Goal: Task Accomplishment & Management: Use online tool/utility

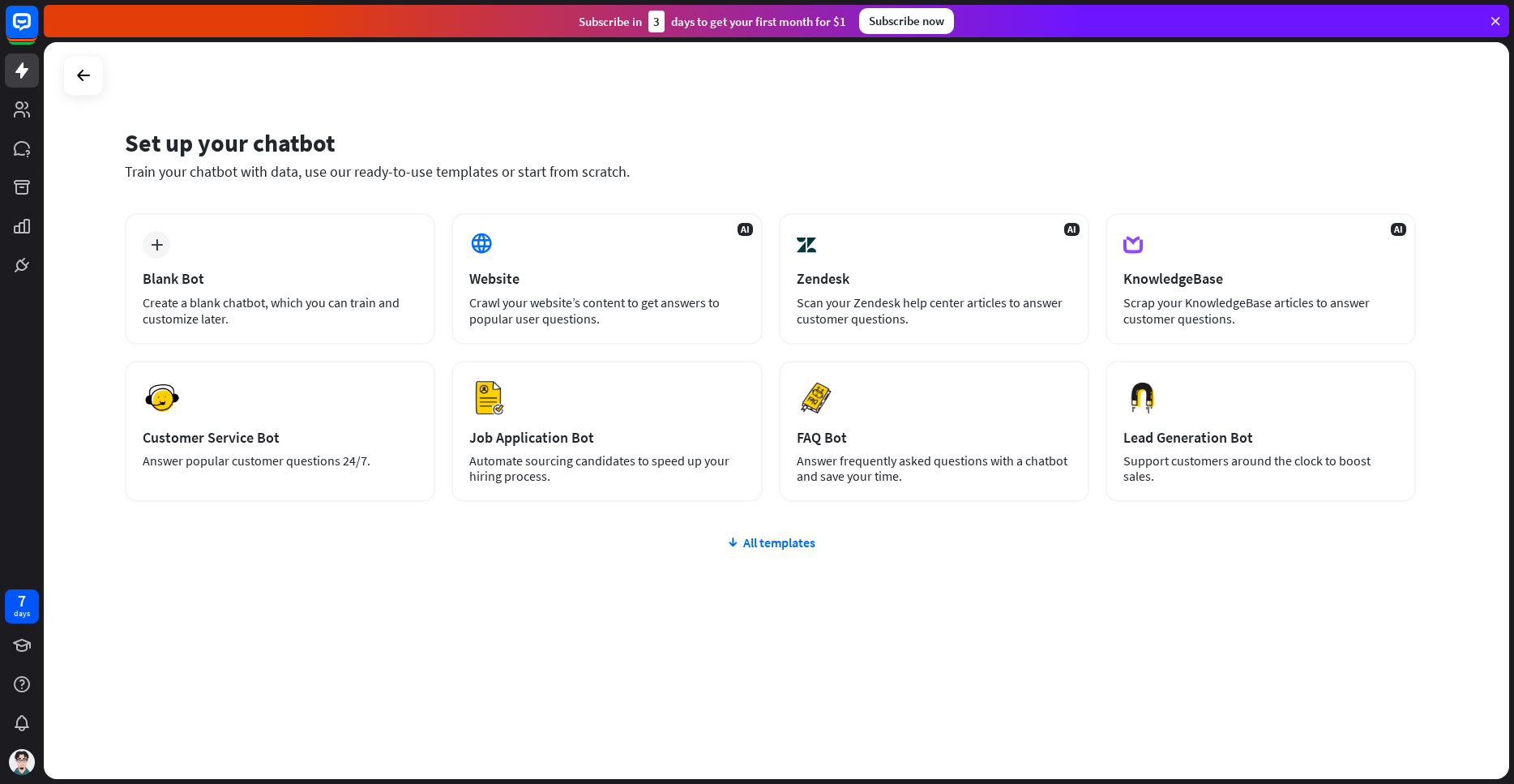
click at [96, 266] on div "Set up your chatbot Train your chatbot with data, use our ready-to-use template…" at bounding box center [777, 410] width 1465 height 736
click at [786, 547] on div "All templates" at bounding box center [770, 542] width 1291 height 17
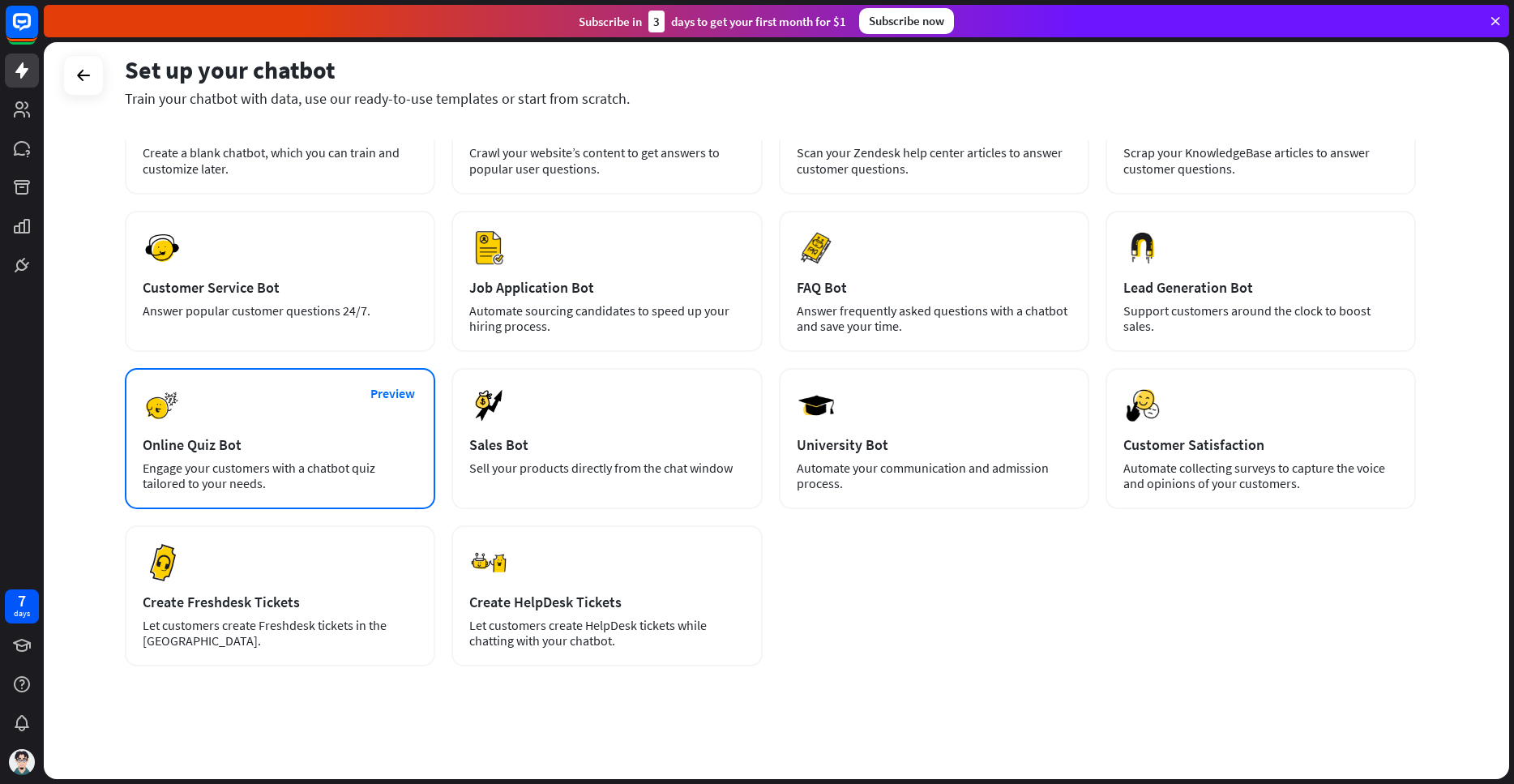
scroll to position [150, 0]
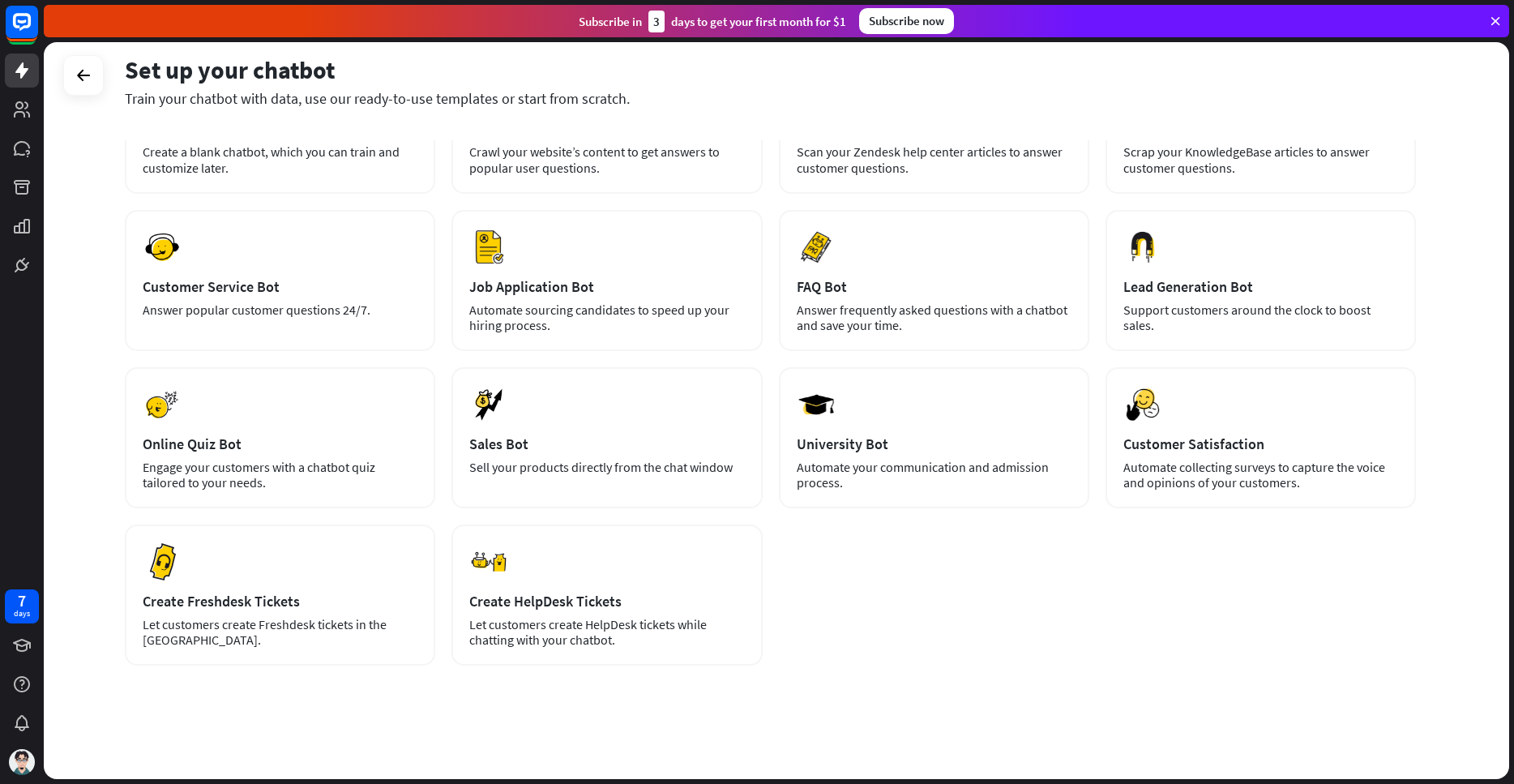
click at [100, 337] on div "Set up your chatbot Train your chatbot with data, use our ready-to-use template…" at bounding box center [777, 410] width 1465 height 736
click at [1045, 624] on div "plus Blank Bot Create a blank chatbot, which you can train and customize later.…" at bounding box center [770, 364] width 1291 height 603
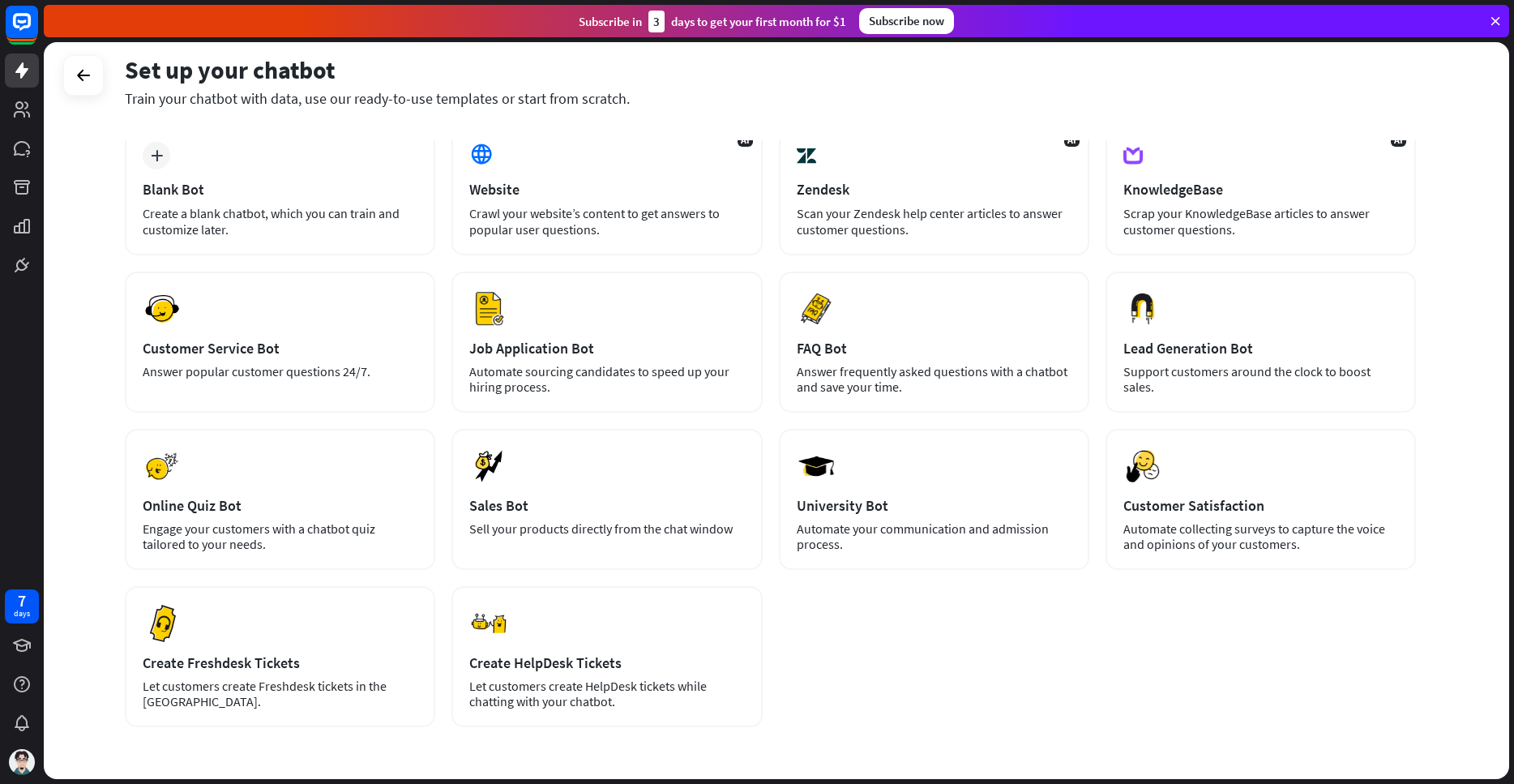
scroll to position [53, 0]
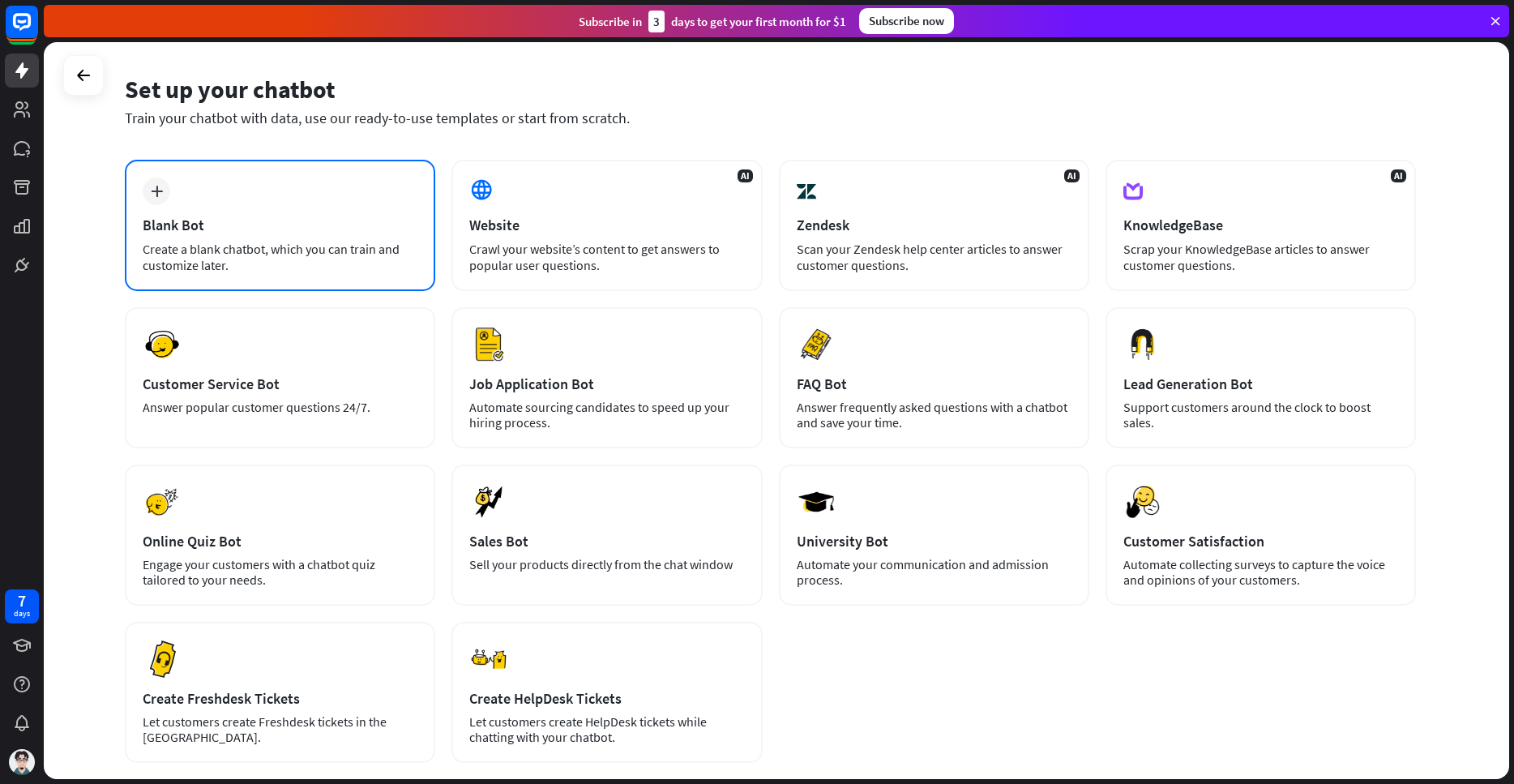
click at [288, 241] on div "Create a blank chatbot, which you can train and customize later." at bounding box center [281, 256] width 275 height 32
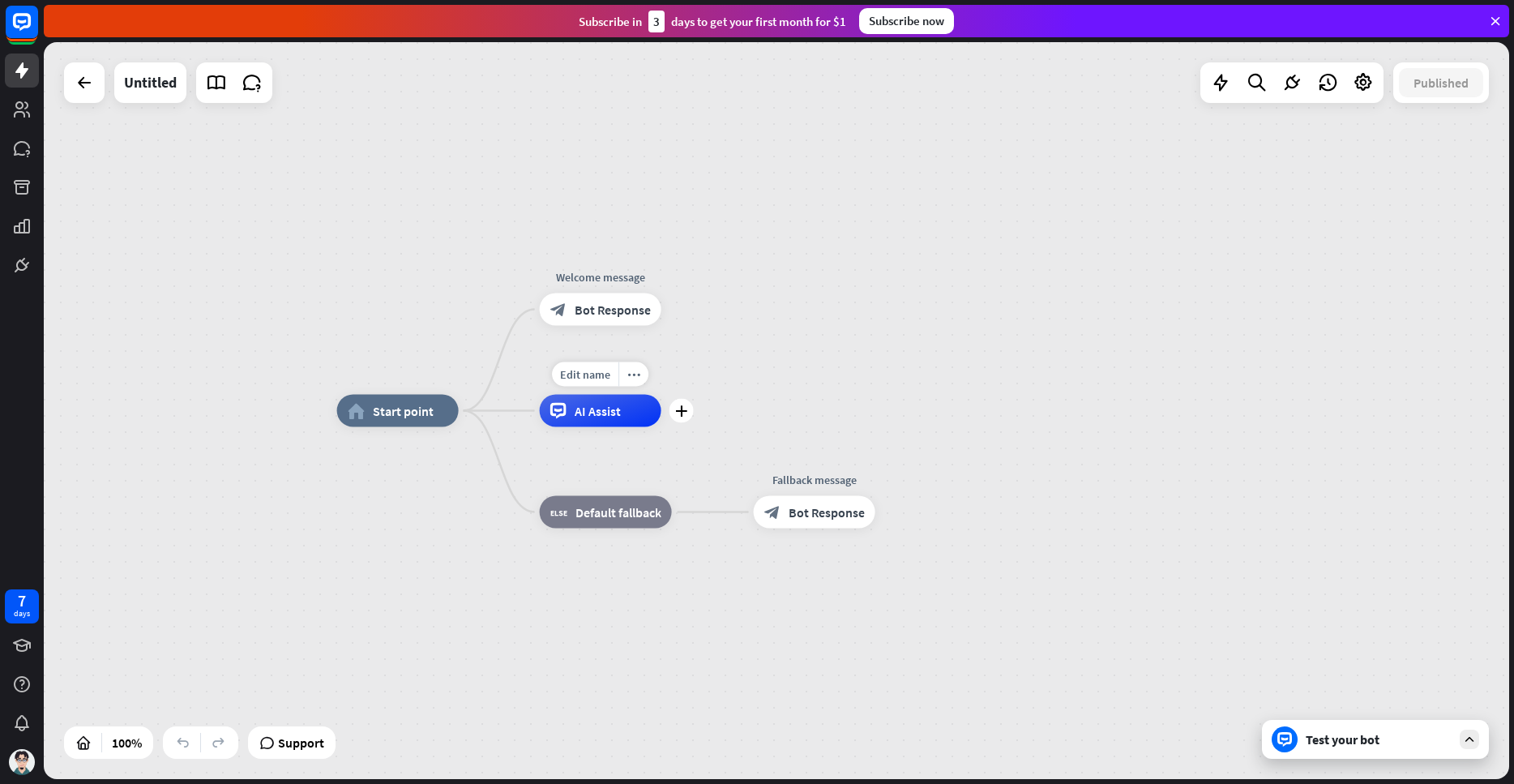
click at [603, 406] on span "AI Assist" at bounding box center [598, 411] width 46 height 17
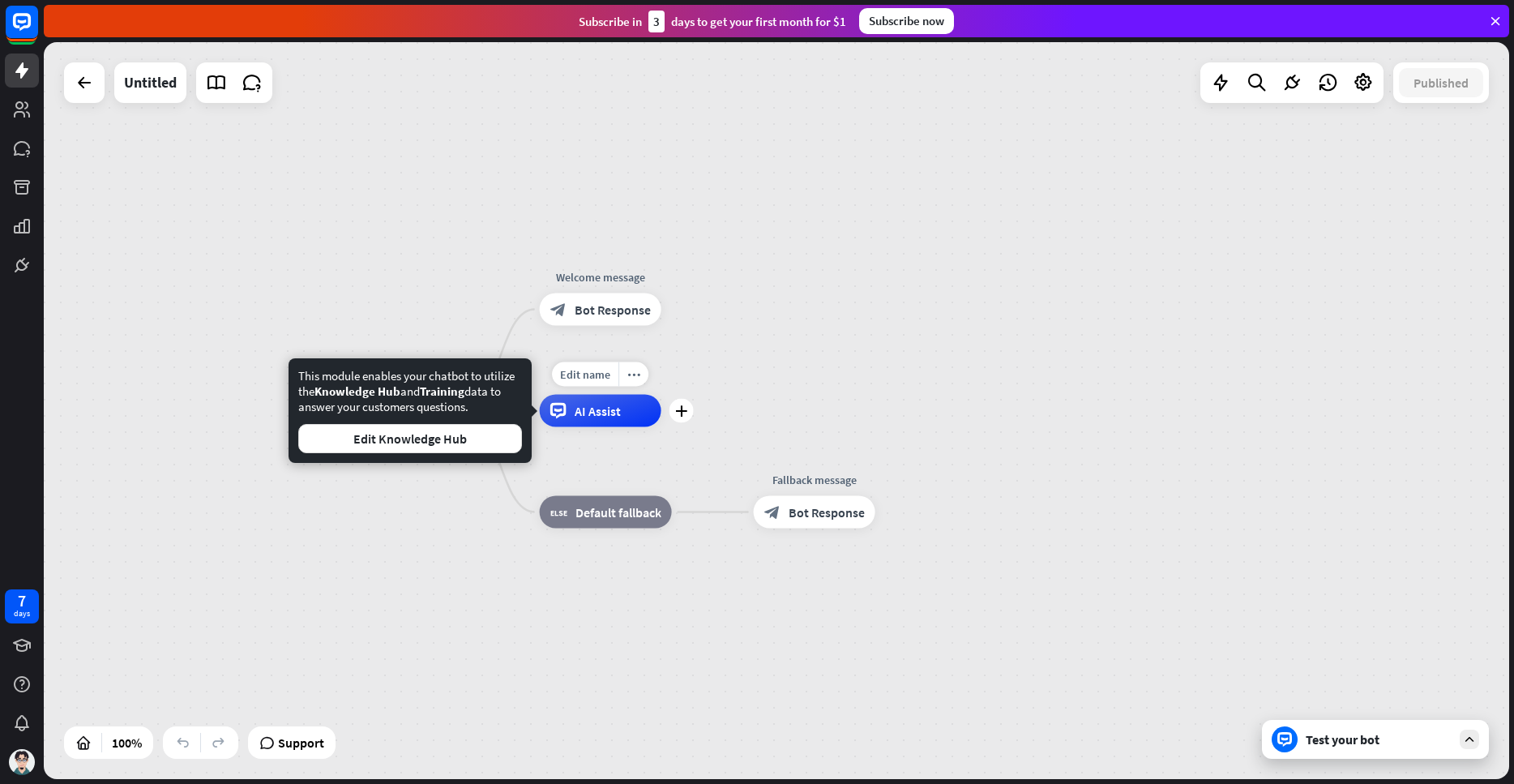
click at [605, 413] on span "AI Assist" at bounding box center [598, 411] width 46 height 17
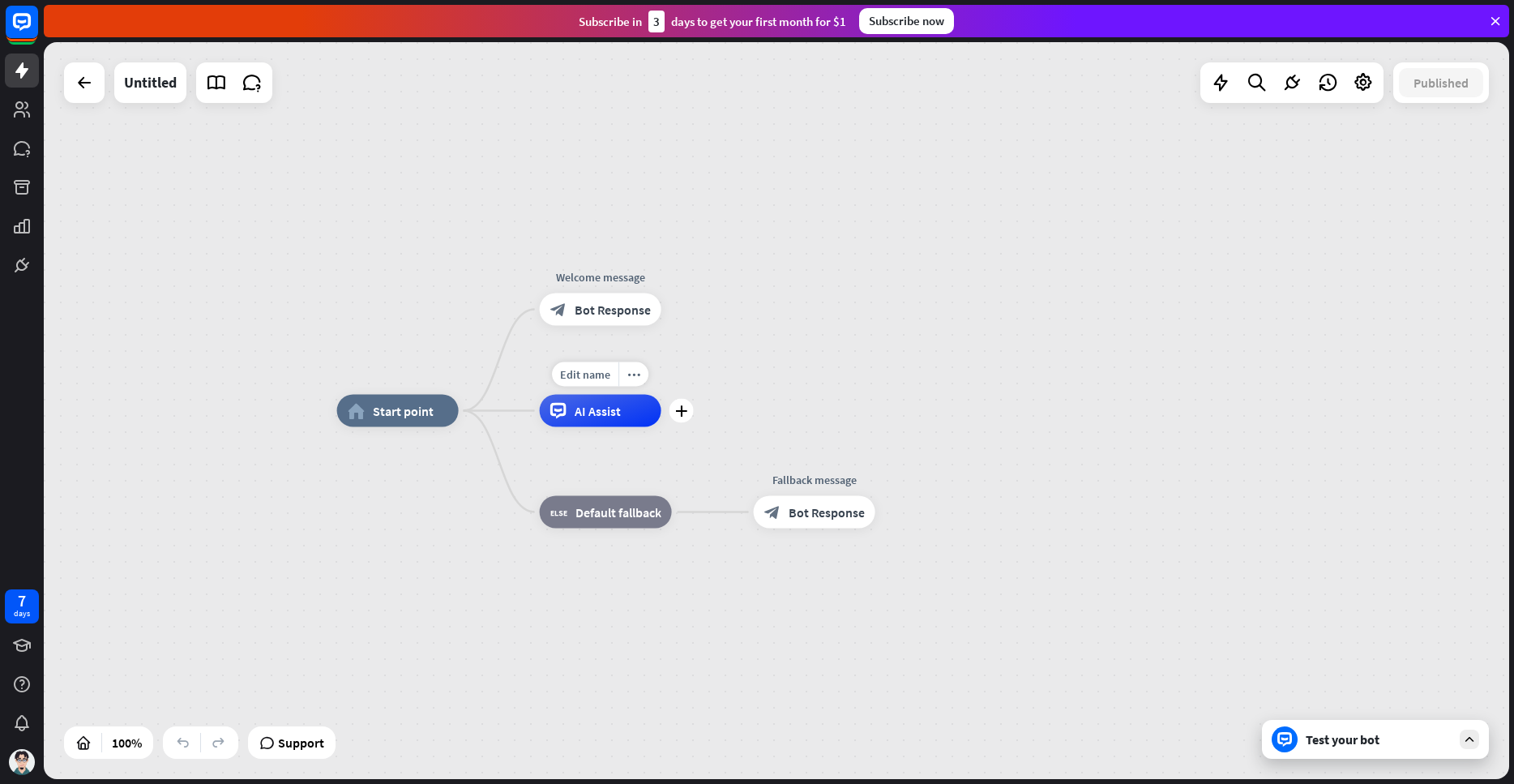
click at [605, 413] on span "AI Assist" at bounding box center [598, 411] width 46 height 17
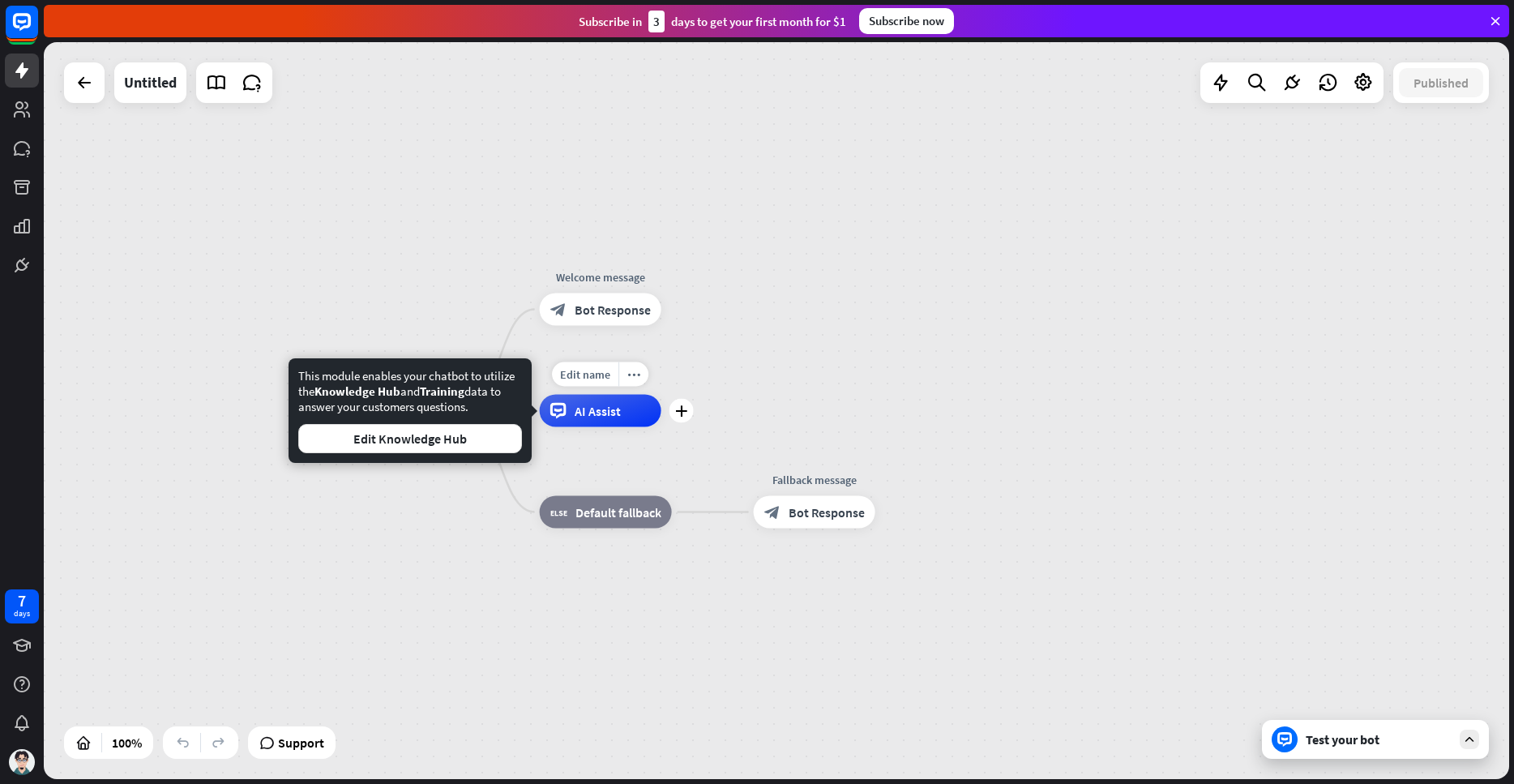
click at [605, 413] on span "AI Assist" at bounding box center [598, 411] width 46 height 17
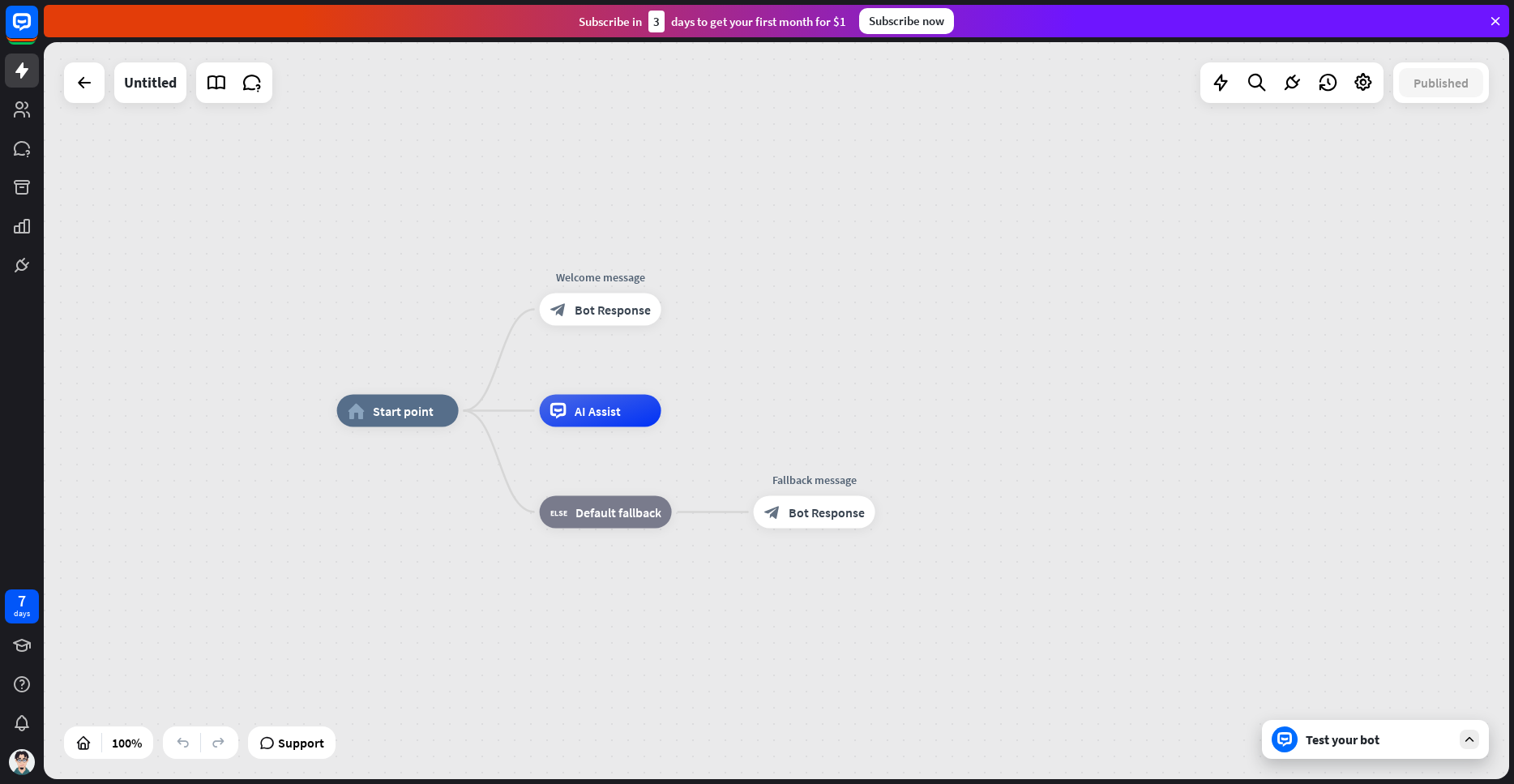
click at [1368, 724] on div "Test your bot" at bounding box center [1375, 739] width 227 height 39
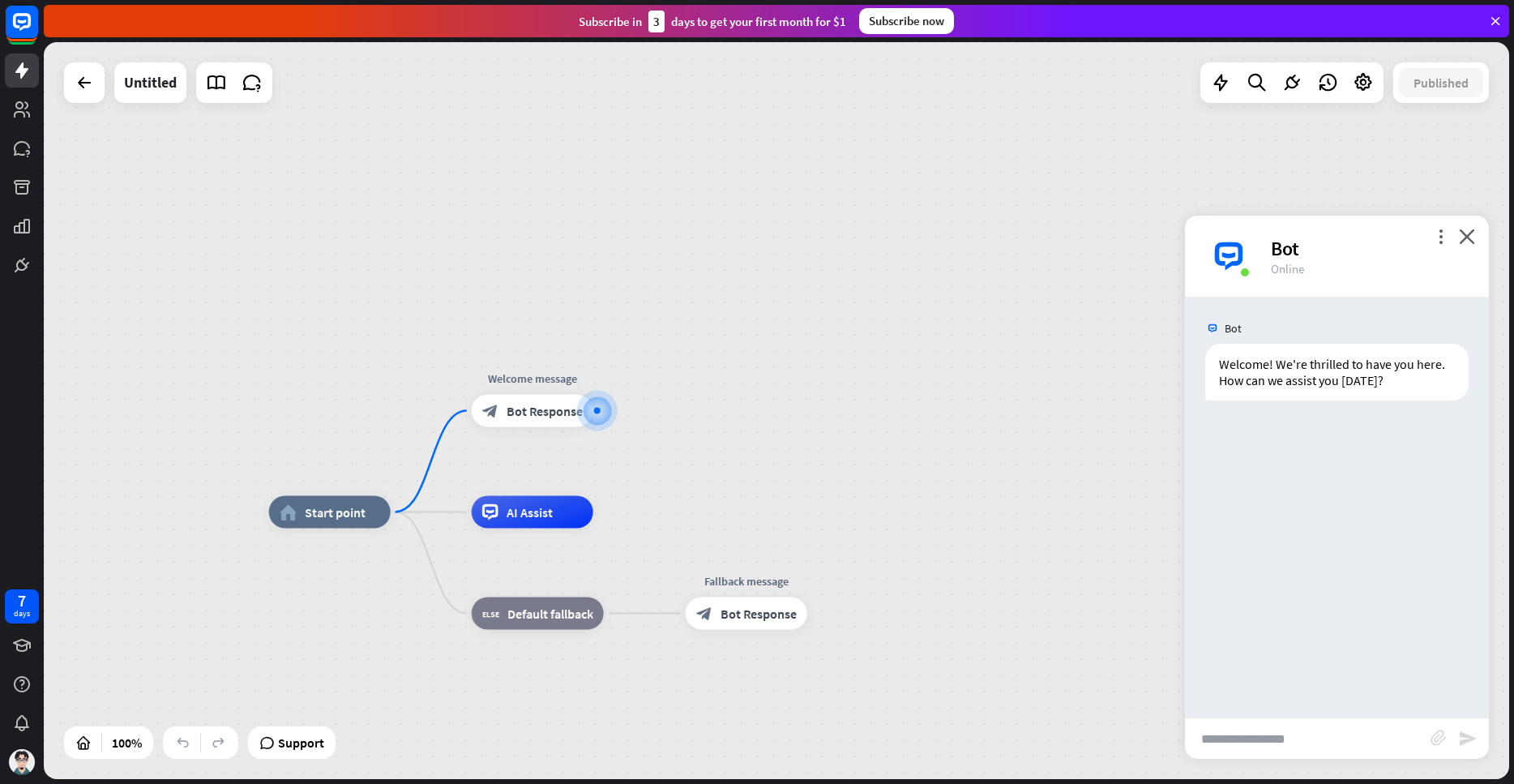
click at [1265, 725] on input "text" at bounding box center [1308, 738] width 246 height 40
type input "*****"
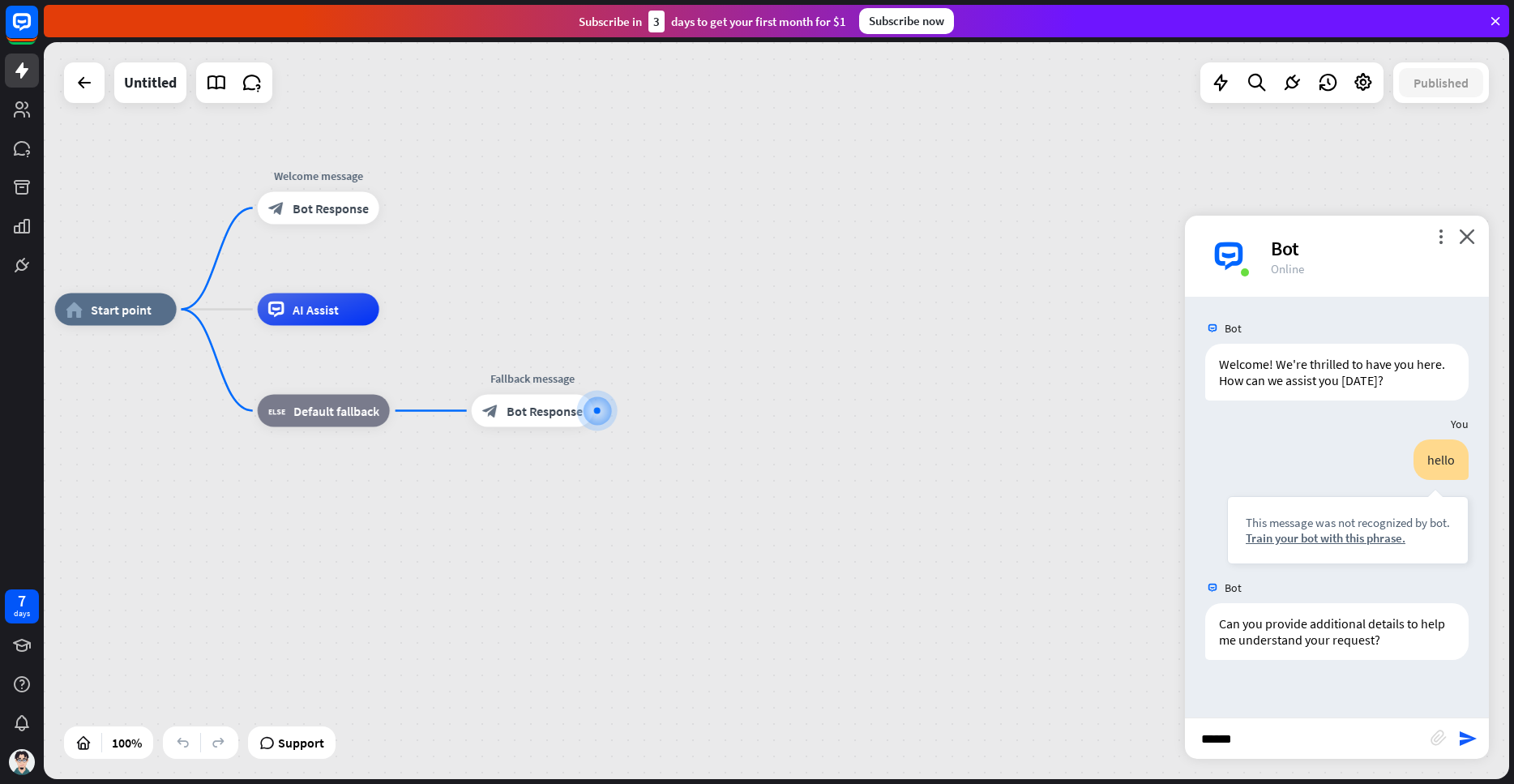
type input "*******"
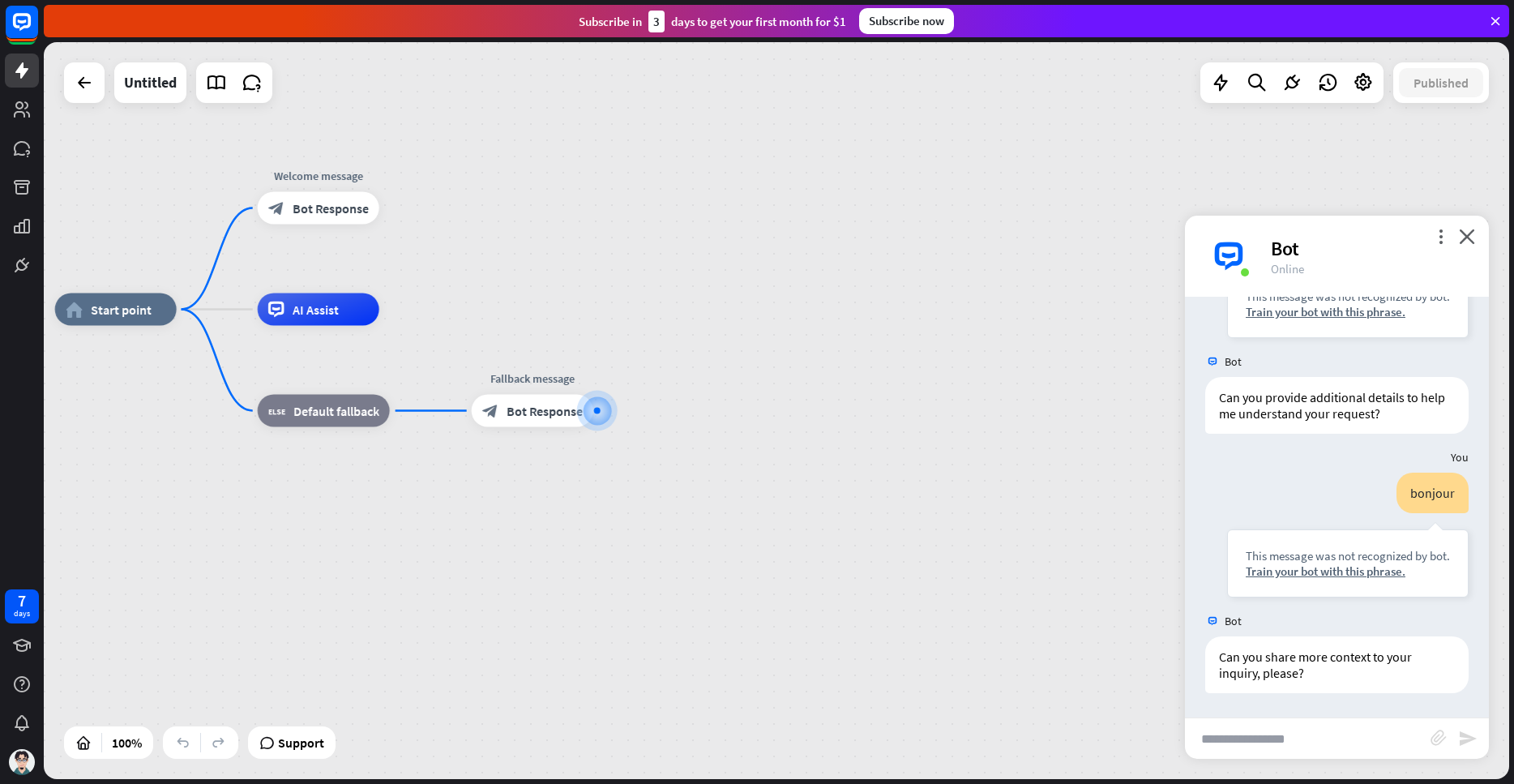
scroll to position [226, 0]
type input "****"
click at [24, 70] on icon at bounding box center [22, 71] width 13 height 17
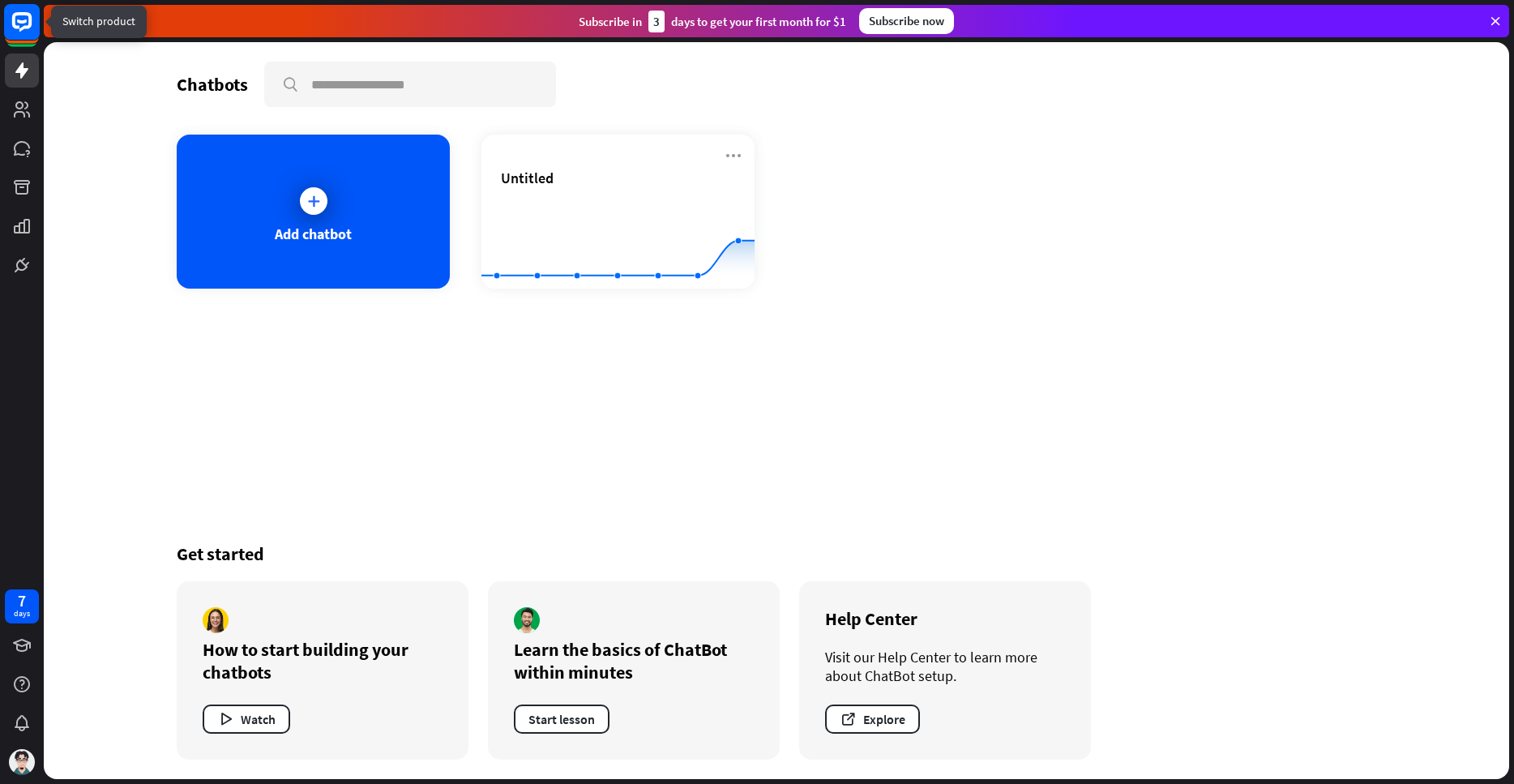
click at [29, 28] on rect at bounding box center [21, 21] width 36 height 36
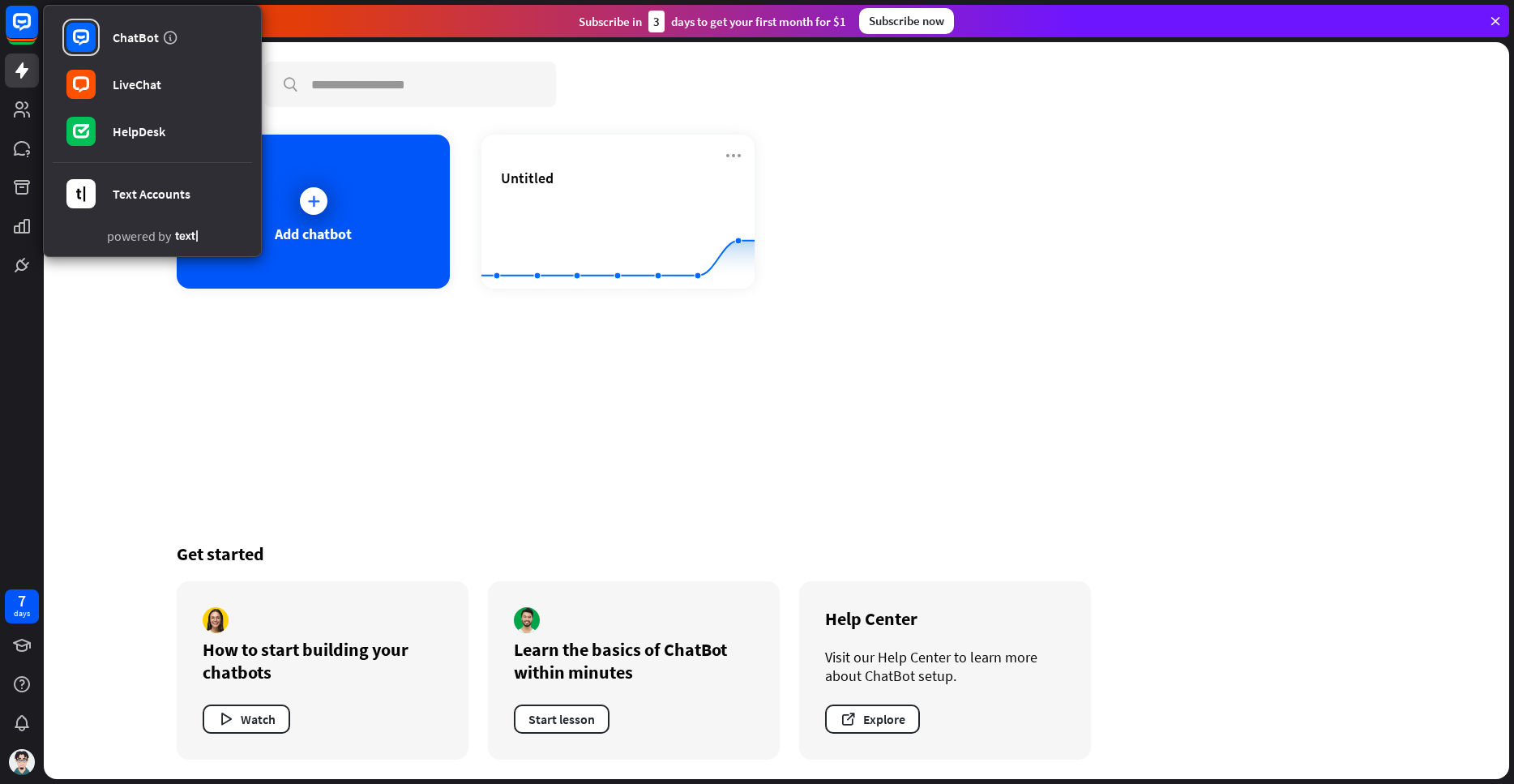
click at [133, 303] on div "Chatbots search Add chatbot Untitled Created with Highcharts 10.1.0 0 1 2 Get s…" at bounding box center [777, 410] width 1297 height 736
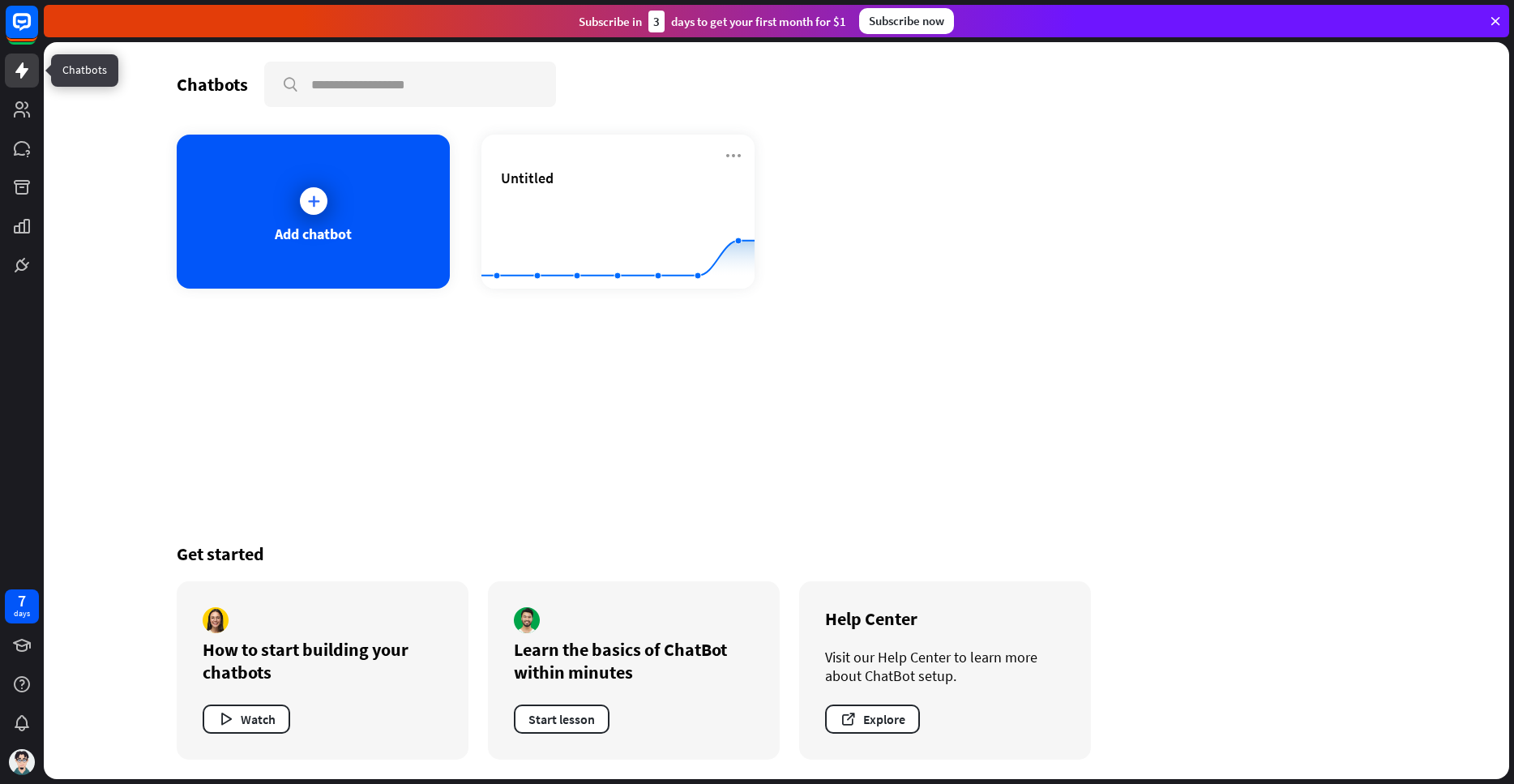
click at [18, 75] on icon at bounding box center [21, 70] width 19 height 19
click at [21, 120] on link at bounding box center [21, 109] width 34 height 34
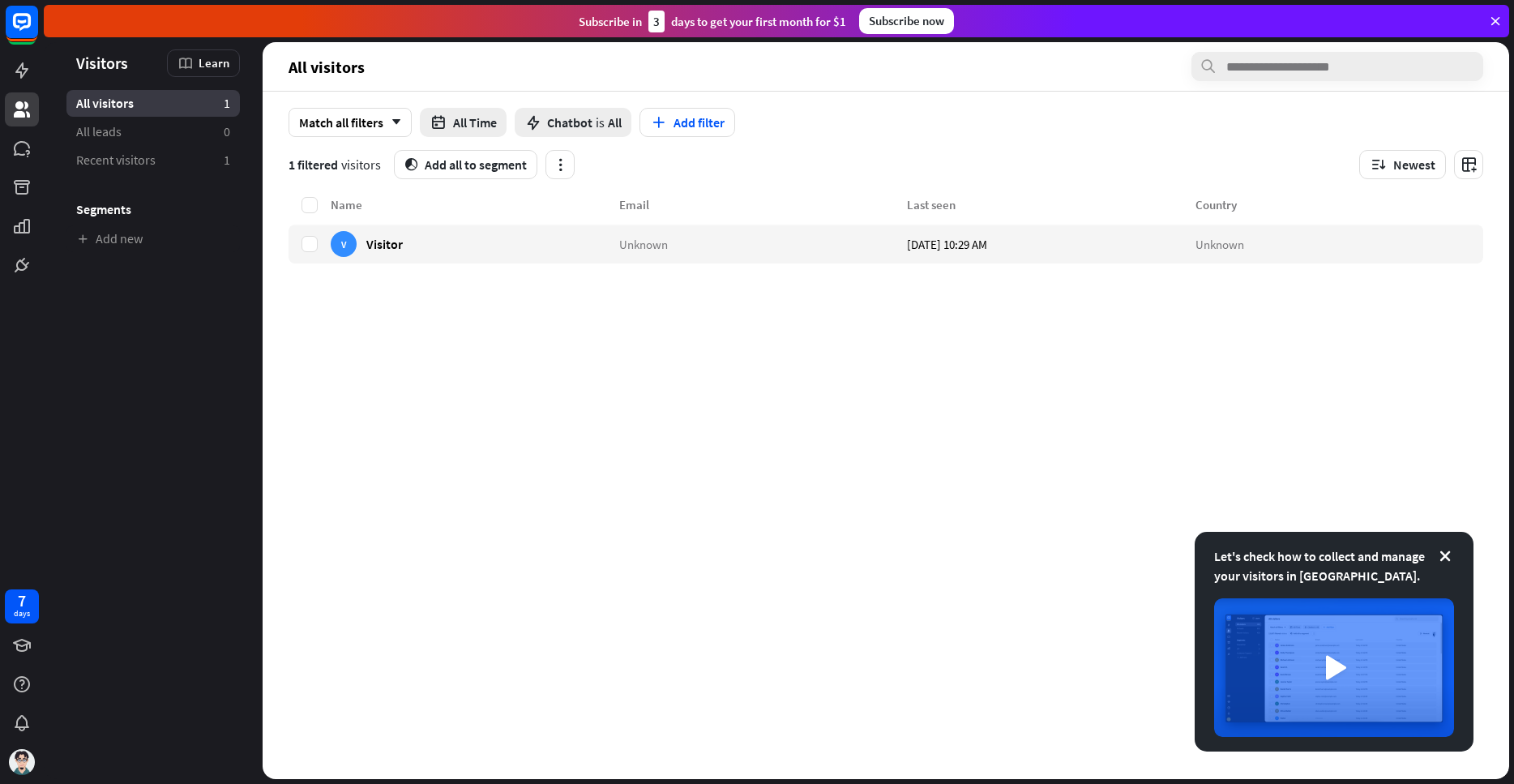
click at [150, 104] on div "All visitors 1" at bounding box center [152, 103] width 173 height 27
click at [34, 279] on link at bounding box center [21, 264] width 34 height 34
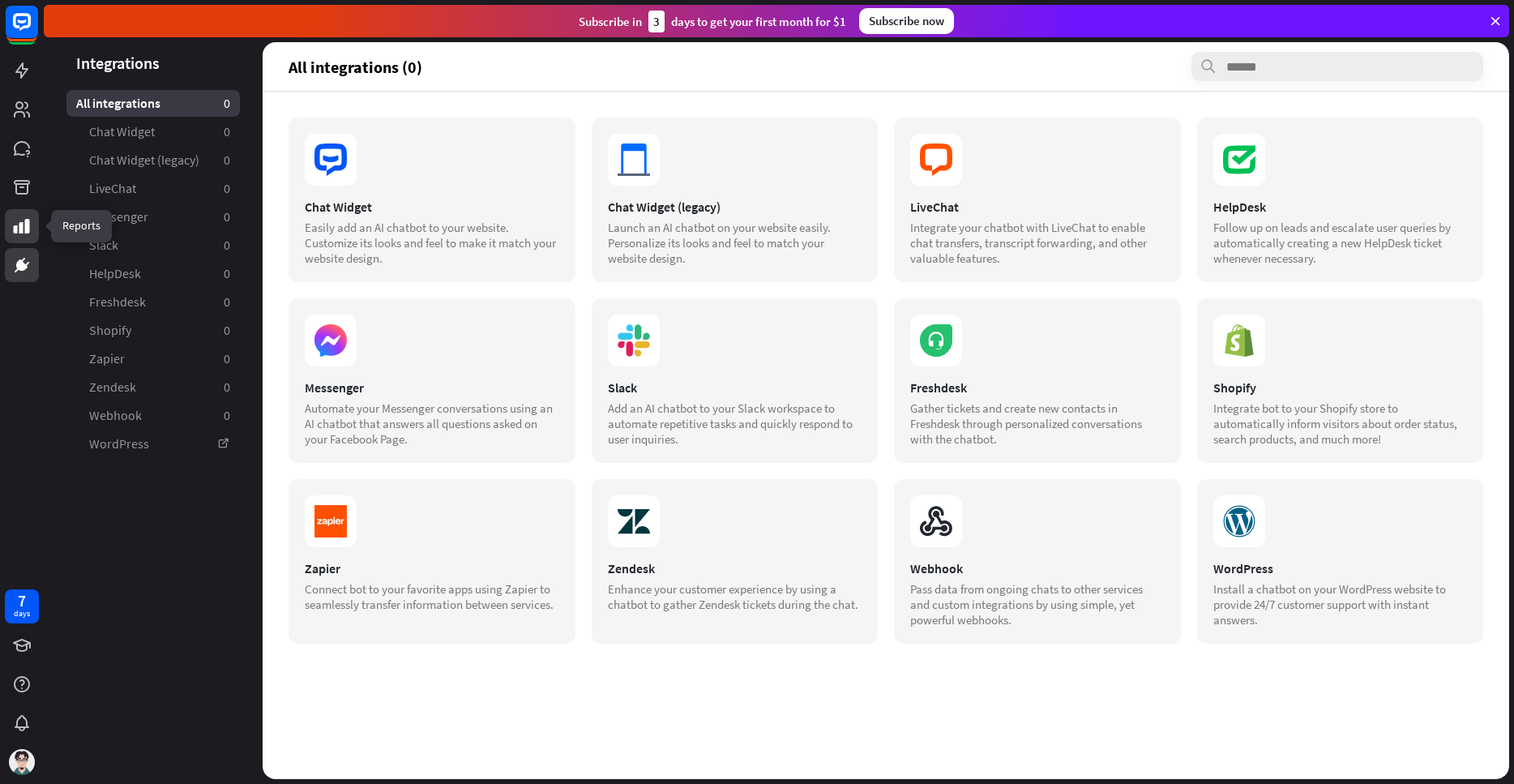
click at [20, 222] on icon at bounding box center [21, 226] width 19 height 19
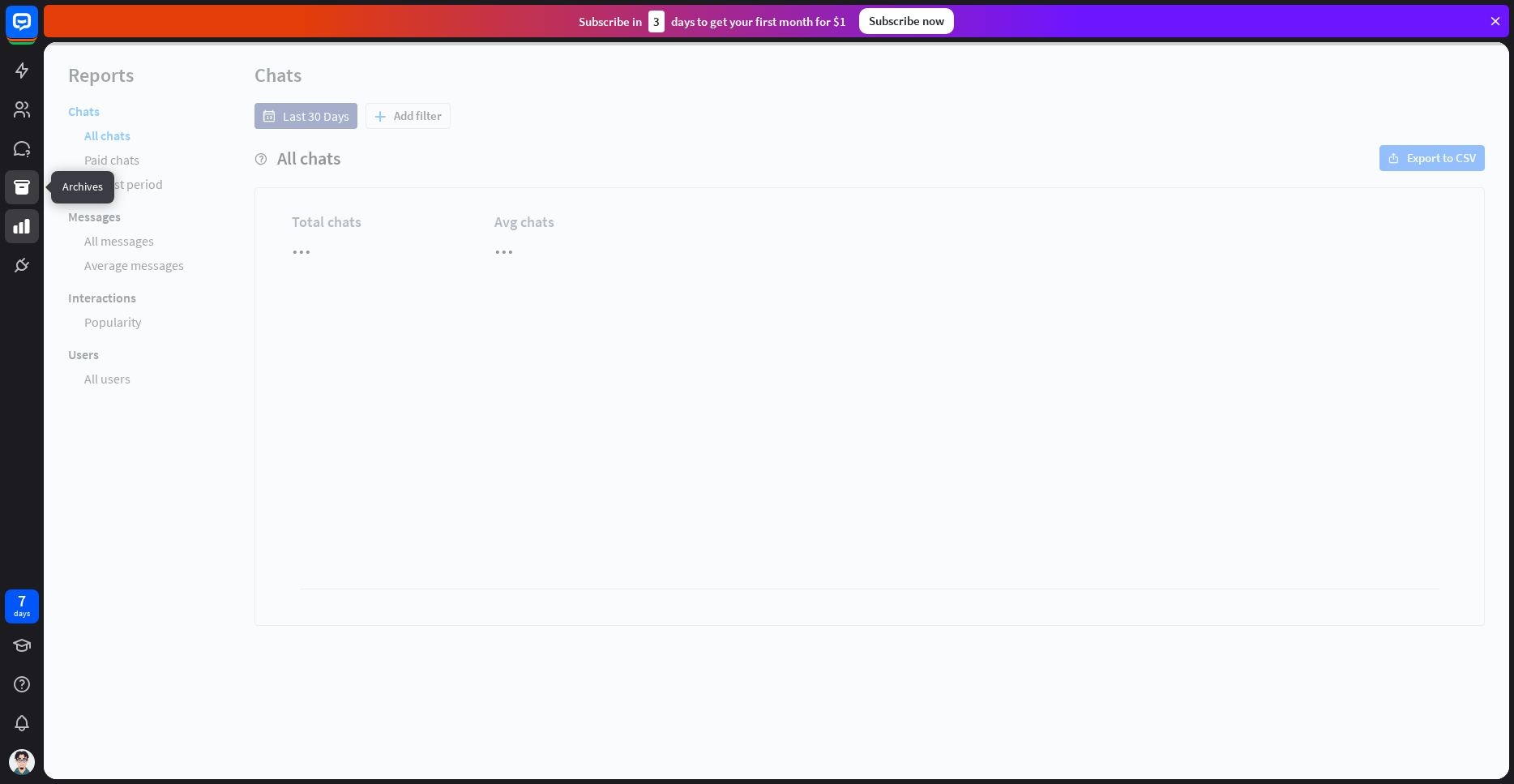
click at [25, 182] on icon at bounding box center [22, 187] width 17 height 15
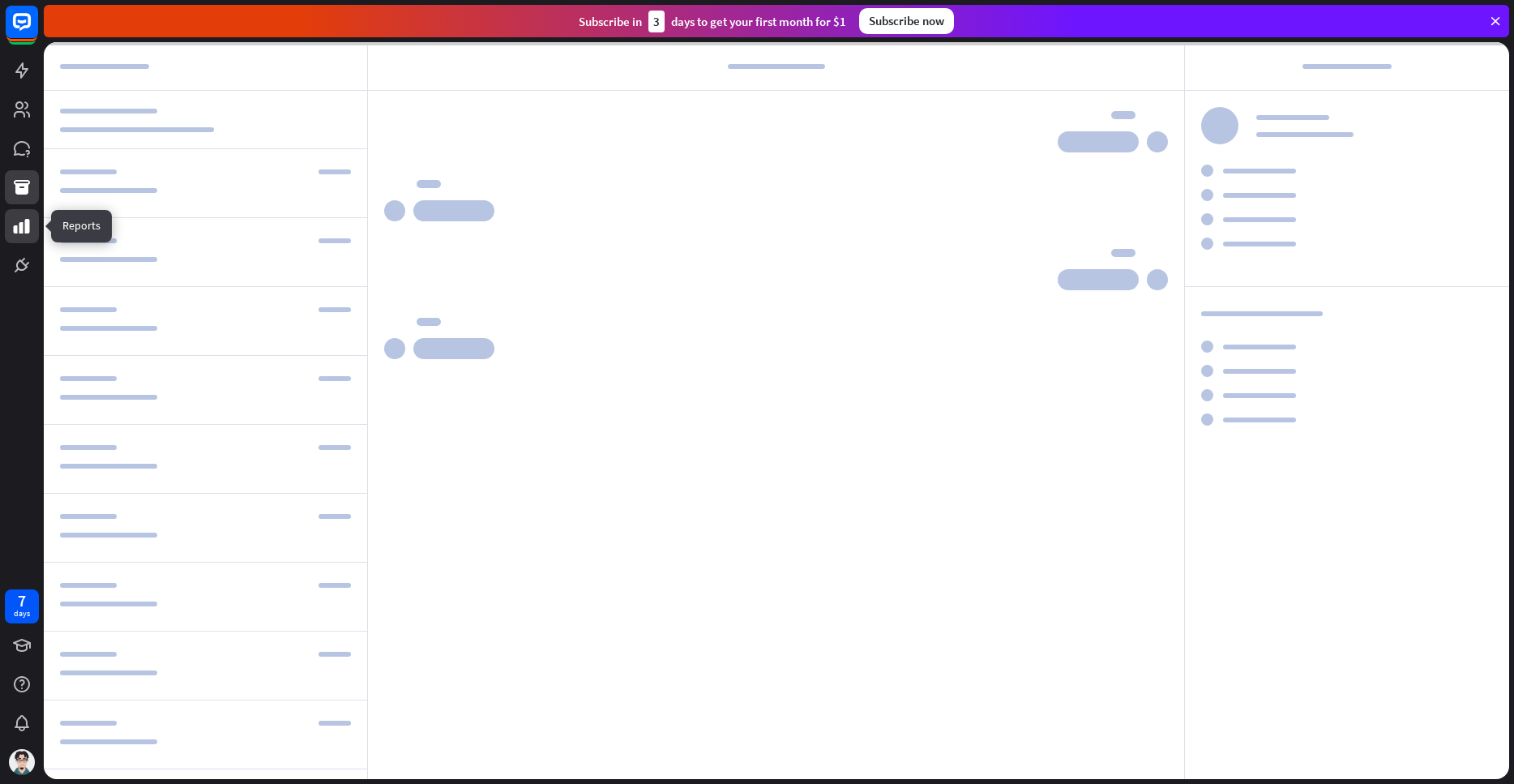
click at [15, 234] on icon at bounding box center [21, 226] width 19 height 19
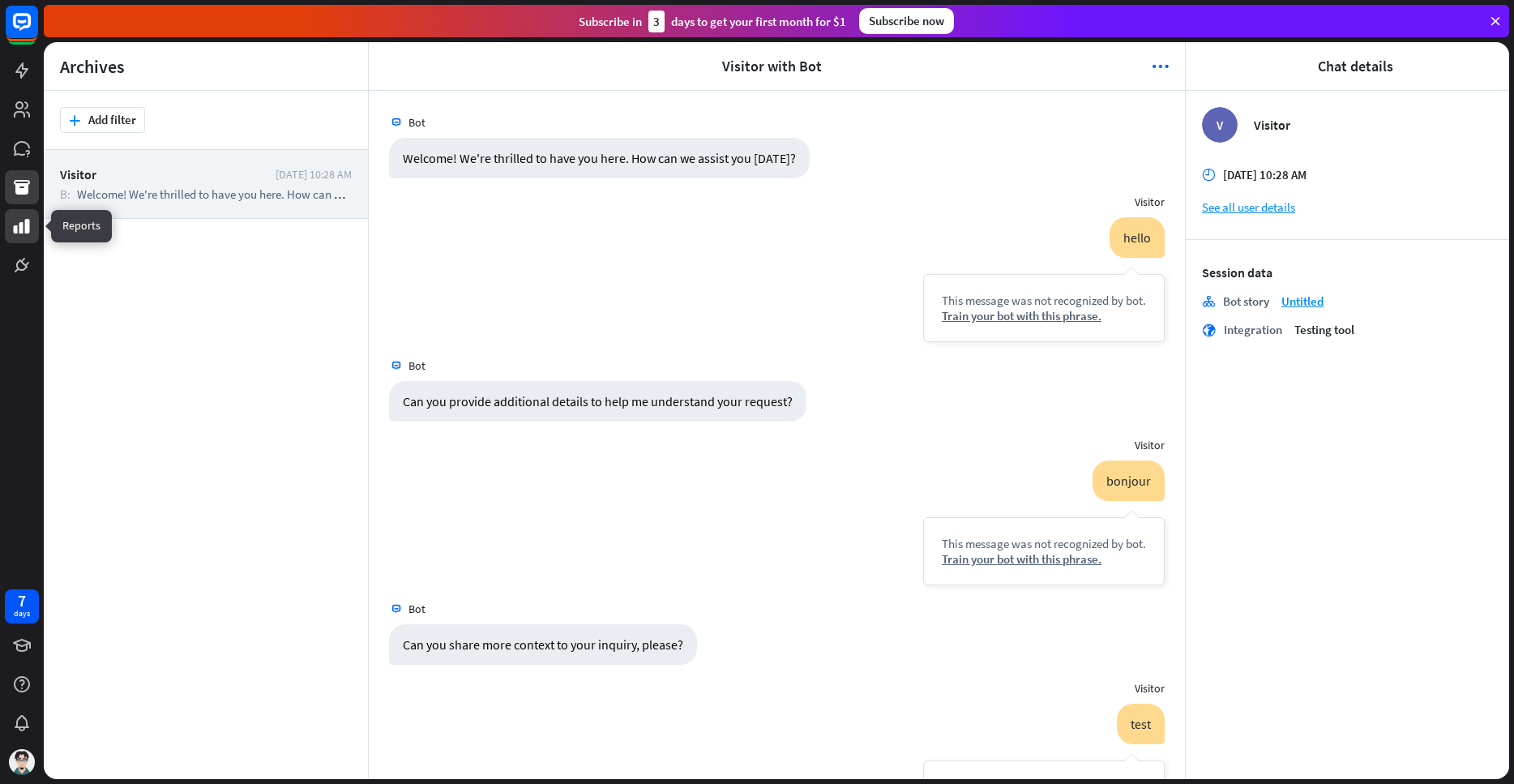
scroll to position [153, 0]
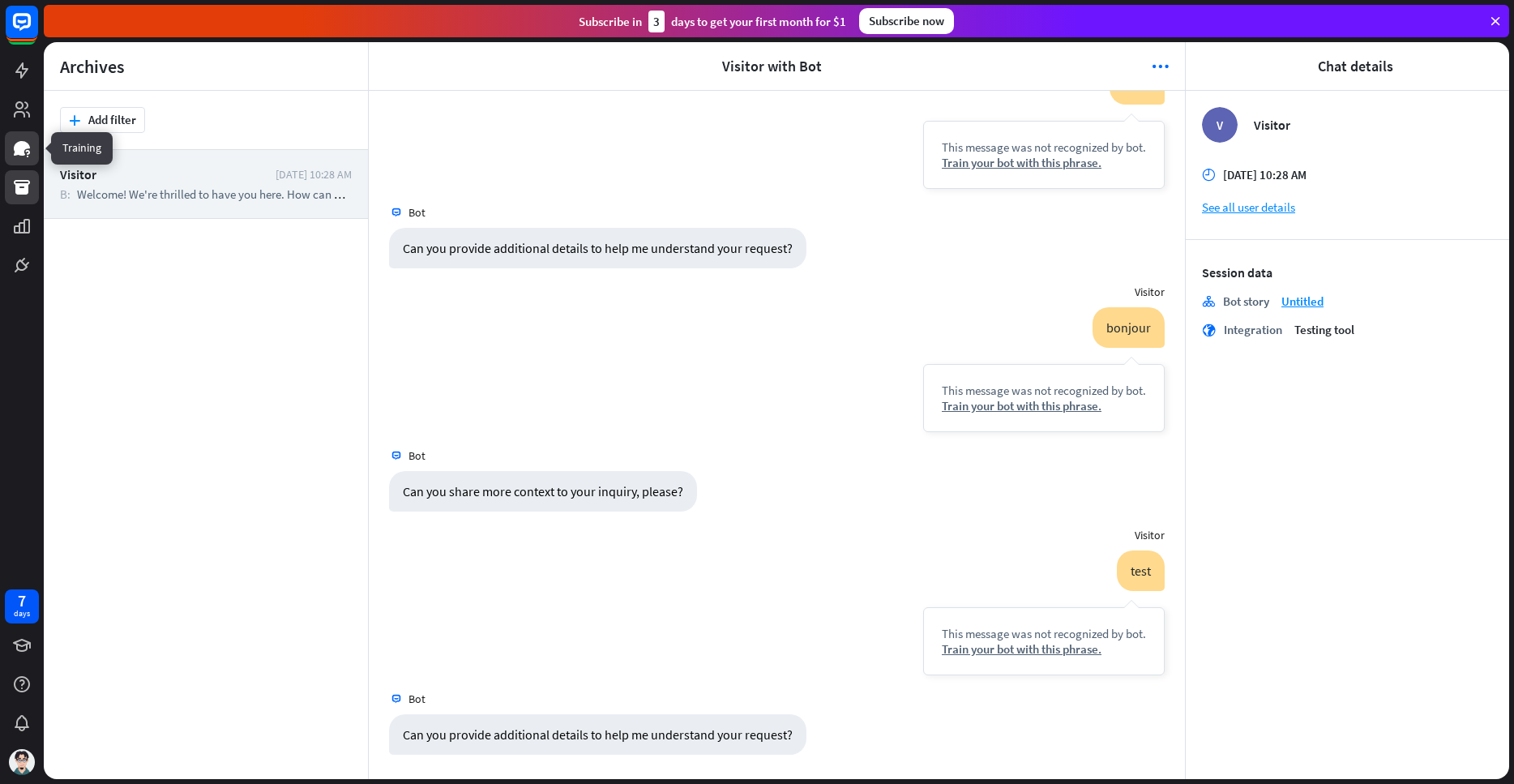
click at [19, 154] on icon at bounding box center [22, 149] width 17 height 15
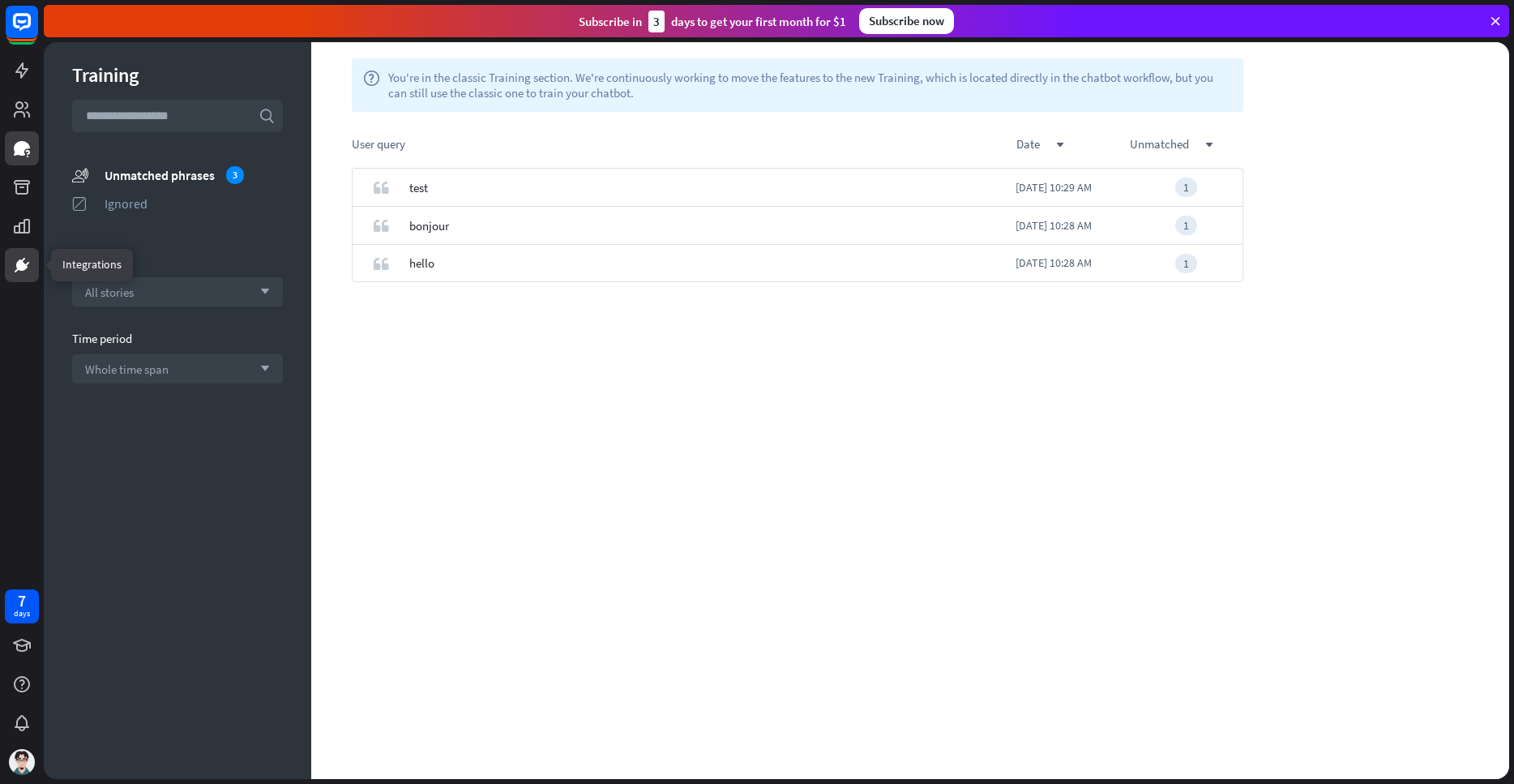
click at [20, 252] on link at bounding box center [21, 264] width 34 height 34
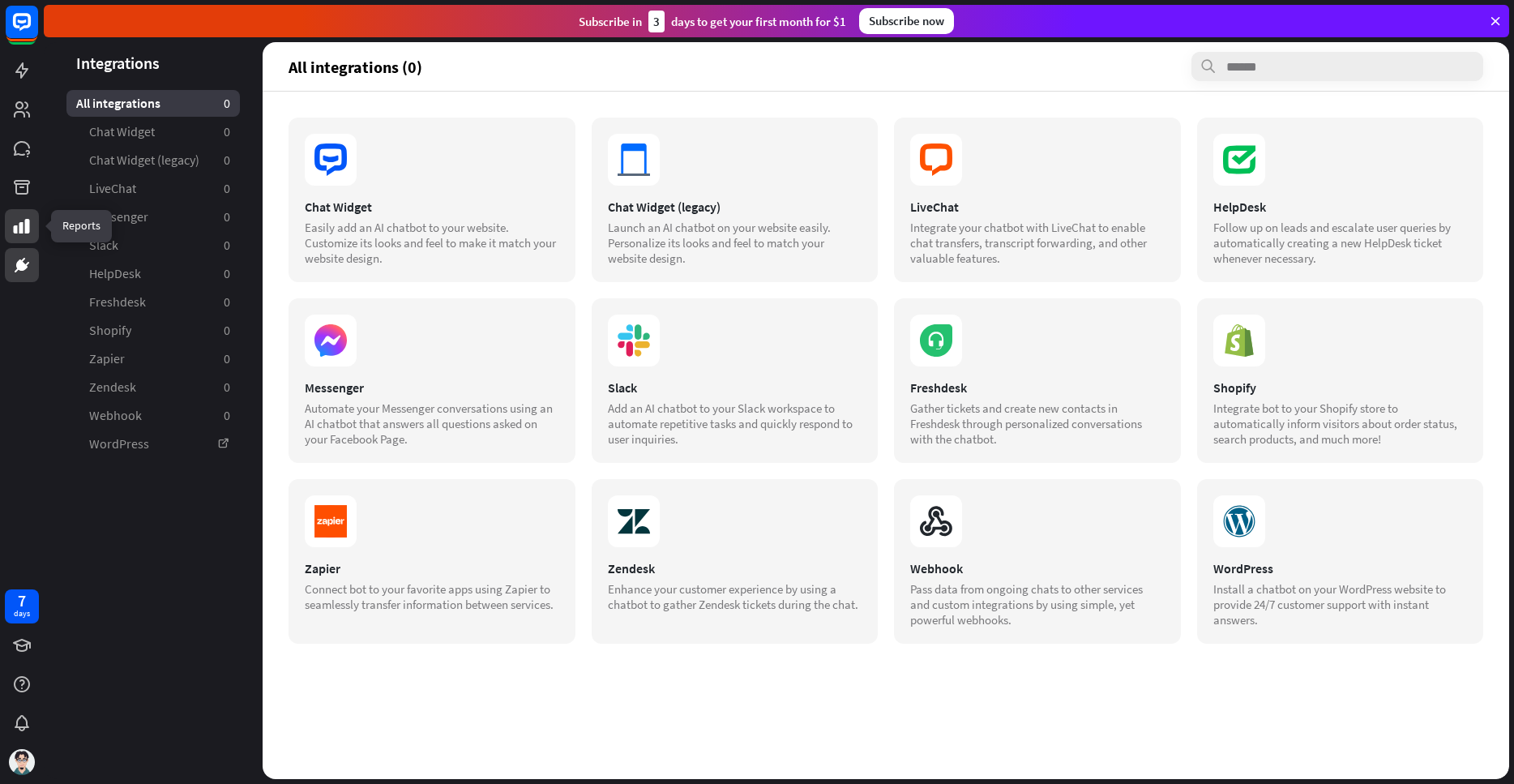
click at [17, 226] on icon at bounding box center [22, 226] width 17 height 15
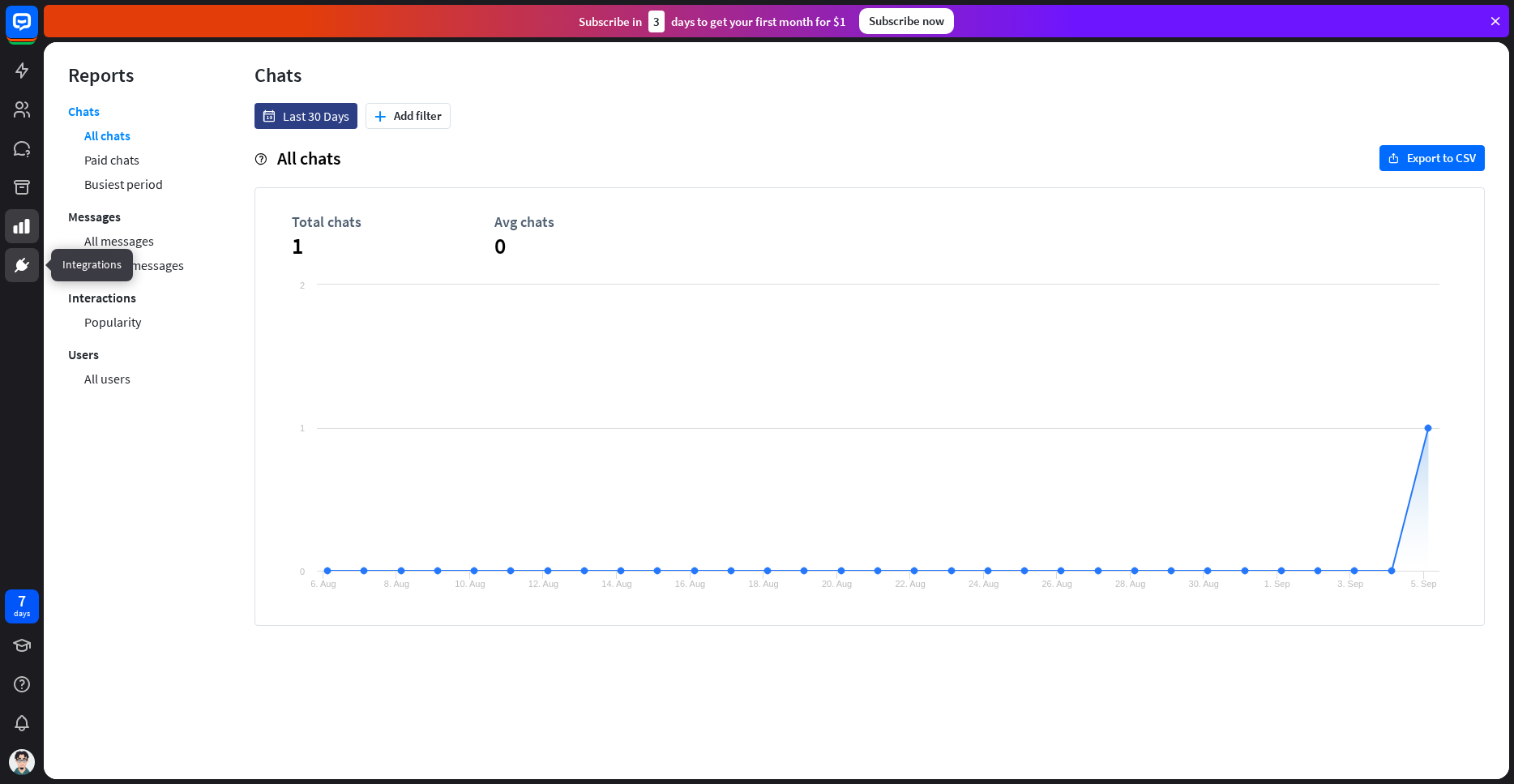
click at [31, 268] on link at bounding box center [21, 264] width 34 height 34
